Goal: Find specific page/section: Find specific page/section

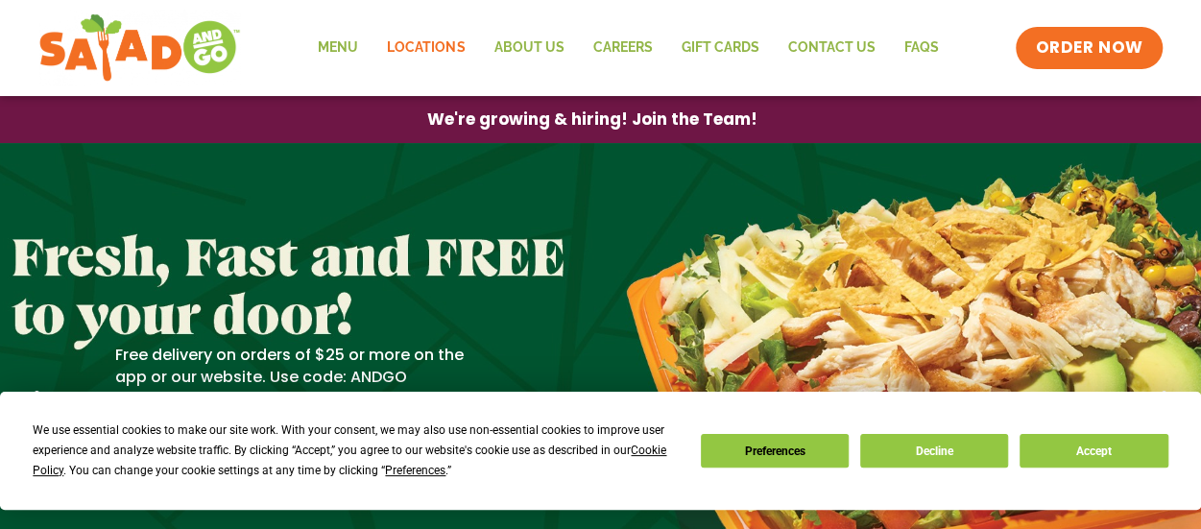
click at [429, 46] on link "Locations" at bounding box center [425, 48] width 107 height 44
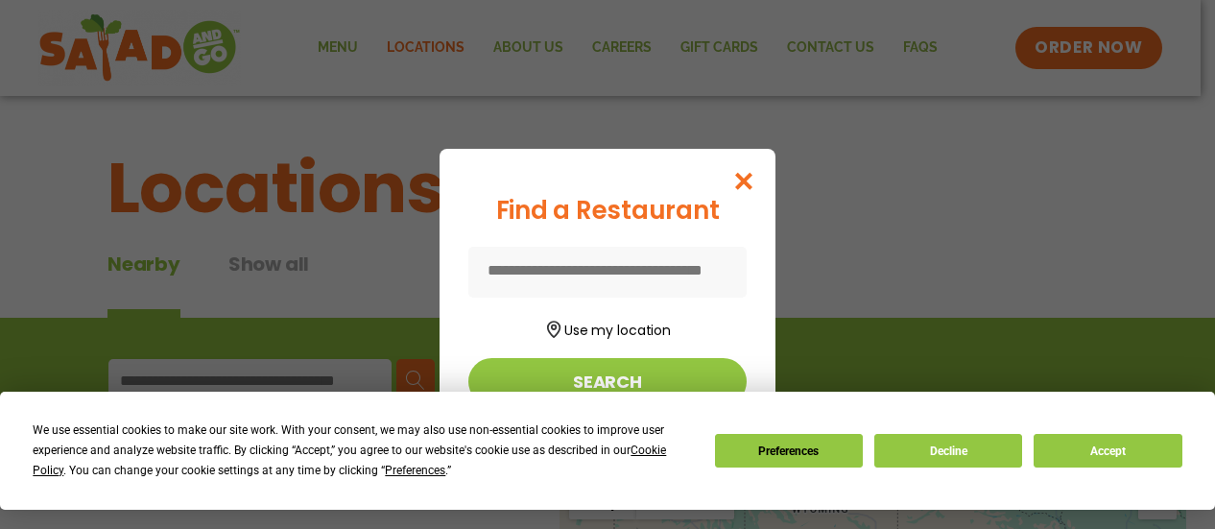
click at [580, 274] on input at bounding box center [607, 272] width 278 height 51
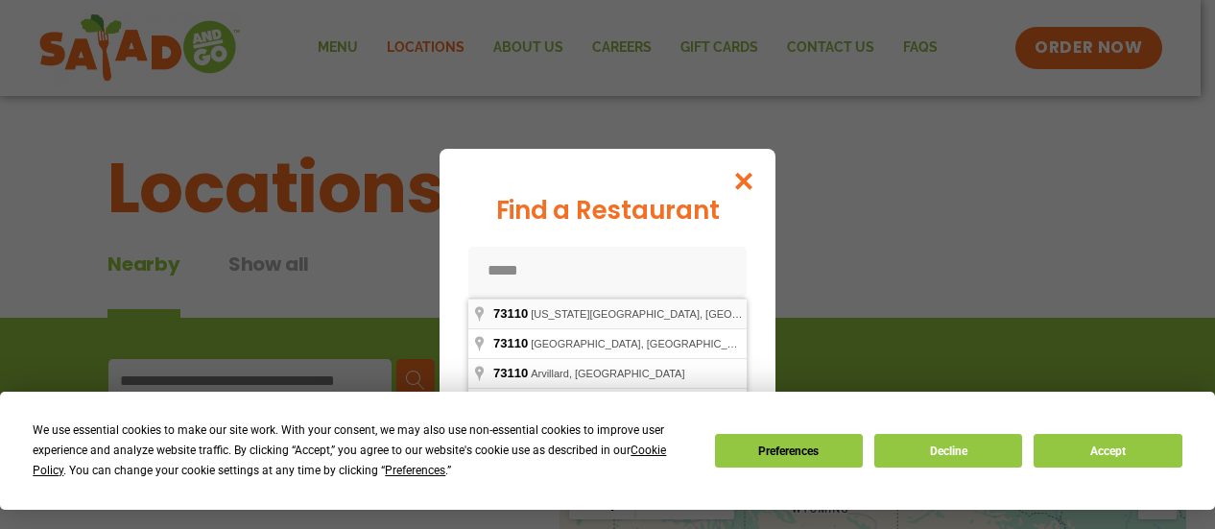
type input "**********"
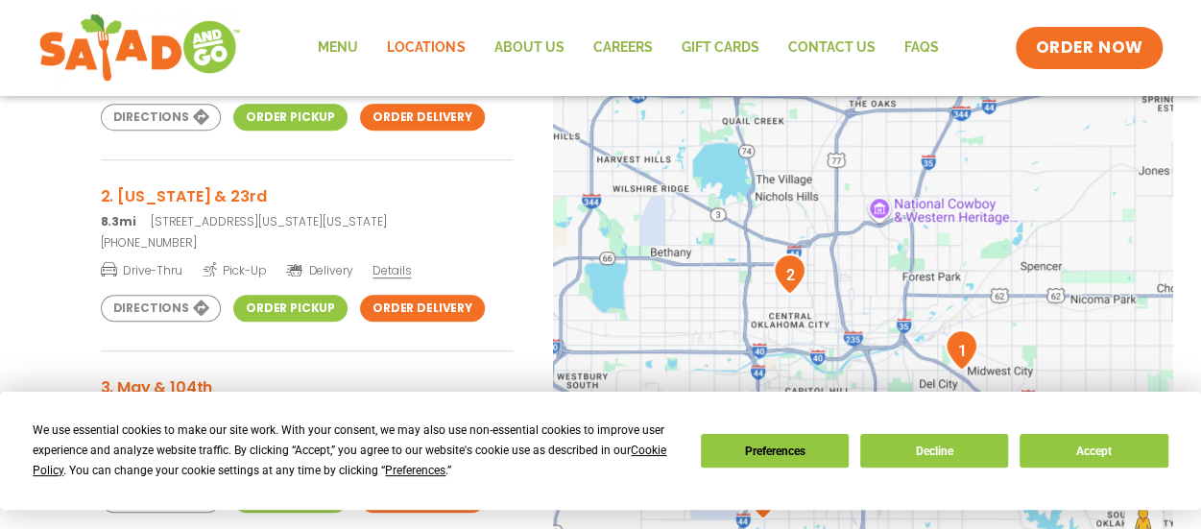
scroll to position [350, 0]
